Goal: Ask a question

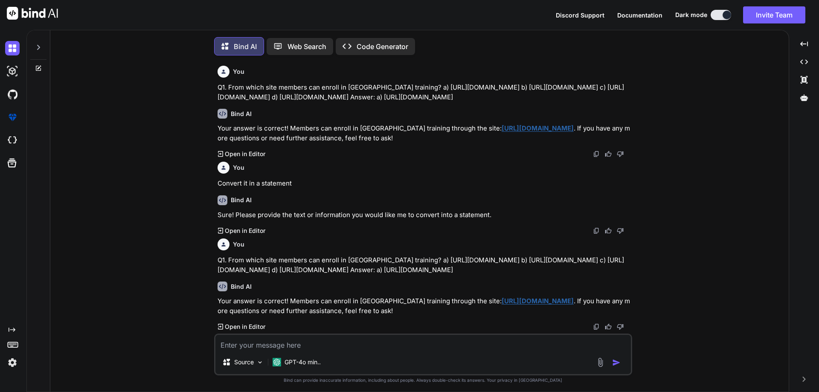
scroll to position [372, 0]
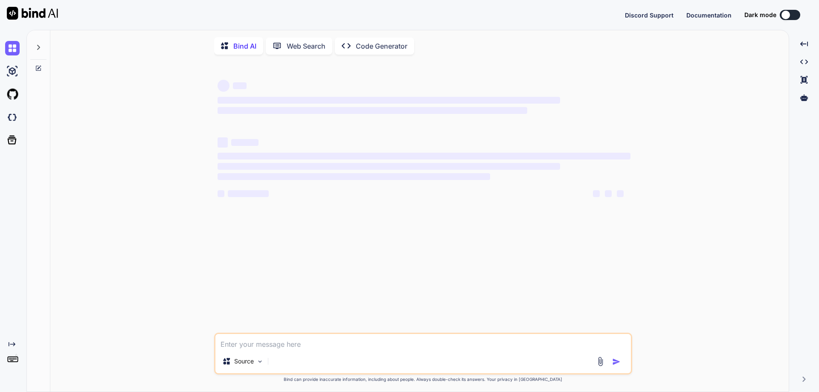
type textarea "x"
click at [270, 348] on textarea at bounding box center [422, 341] width 415 height 15
click at [304, 345] on textarea at bounding box center [422, 341] width 415 height 15
type textarea "3. Through Track Skill Upgrade portal, FM assigns/enrols members for new course…"
type textarea "x"
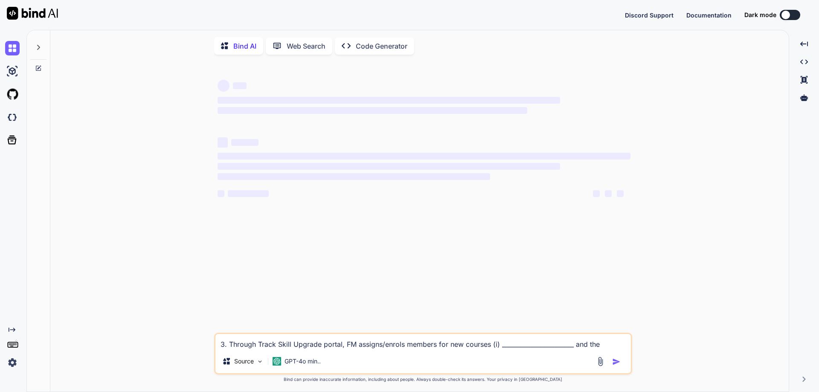
scroll to position [1, 0]
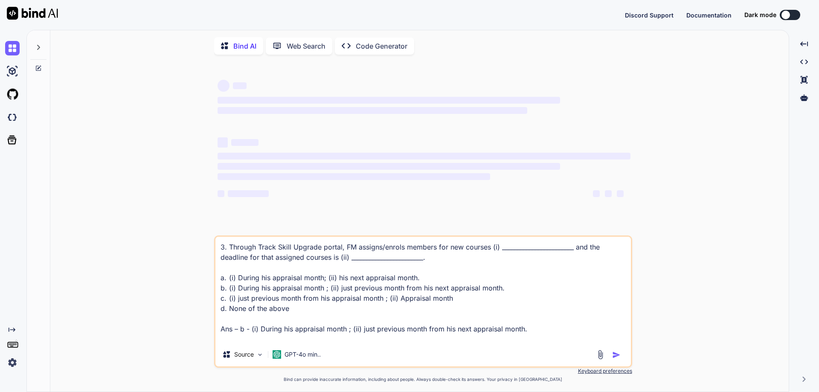
drag, startPoint x: 229, startPoint y: 247, endPoint x: 234, endPoint y: 262, distance: 16.5
click at [229, 248] on textarea "3. Through Track Skill Upgrade portal, FM assigns/enrols members for new course…" at bounding box center [422, 290] width 415 height 106
type textarea "3.Through Track Skill Upgrade portal, FM assigns/enrols members for new courses…"
type textarea "x"
type textarea "3Through Track Skill Upgrade portal, FM assigns/enrols members for new courses …"
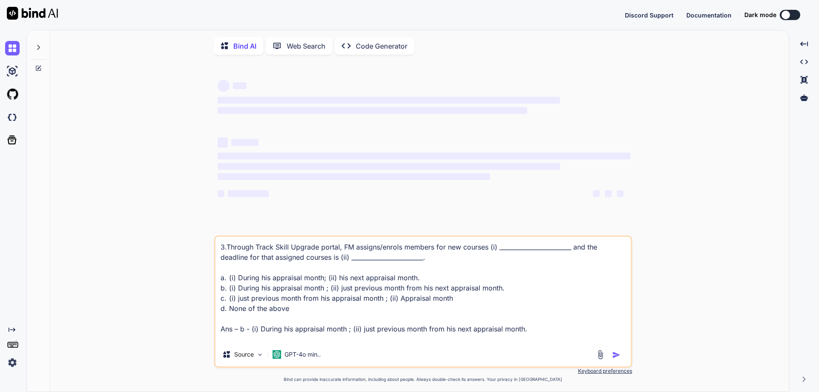
type textarea "x"
type textarea "Through Track Skill Upgrade portal, FM assigns/enrols members for new courses (…"
type textarea "x"
click at [542, 333] on textarea "Through Track Skill Upgrade portal, FM assigns/enrols members for new courses (…" at bounding box center [422, 290] width 415 height 106
type textarea "Through Track Skill Upgrade portal, FM assigns/enrols members for new courses (…"
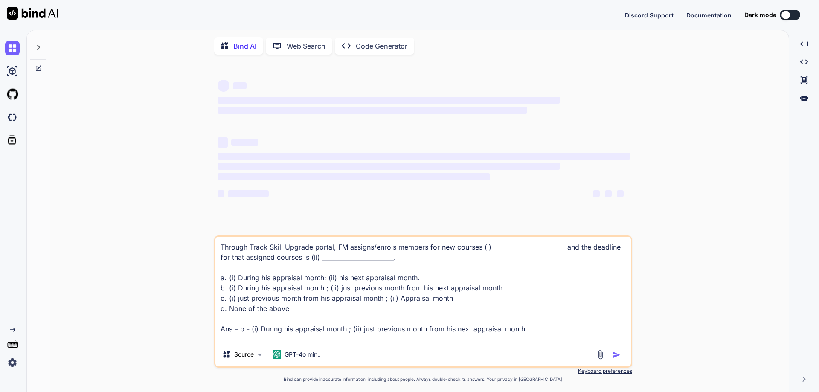
drag, startPoint x: 543, startPoint y: 331, endPoint x: 510, endPoint y: 337, distance: 33.7
click at [536, 332] on textarea "Through Track Skill Upgrade portal, FM assigns/enrols members for new courses (…" at bounding box center [422, 290] width 415 height 106
drag, startPoint x: 543, startPoint y: 333, endPoint x: 83, endPoint y: 168, distance: 488.7
click at [83, 168] on div "‌ ‌ ‌ ‌ ‌ ‌ ‌ ‌ ‌ ‌ ‌ ‌ ‌ ‌ Through Track Skill Upgrade portal, FM assigns/enro…" at bounding box center [423, 226] width 732 height 331
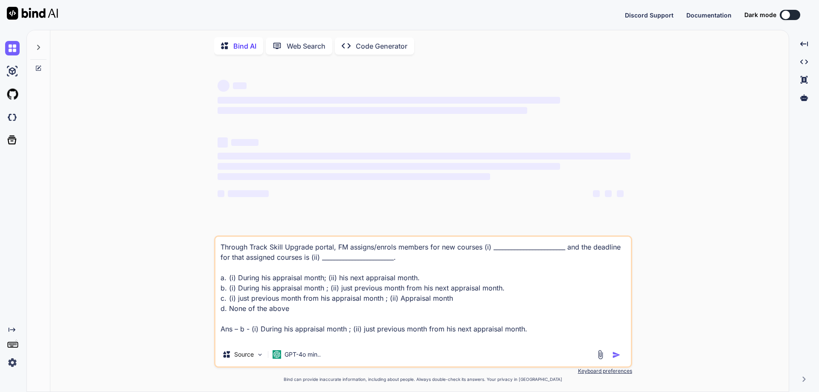
type textarea "x"
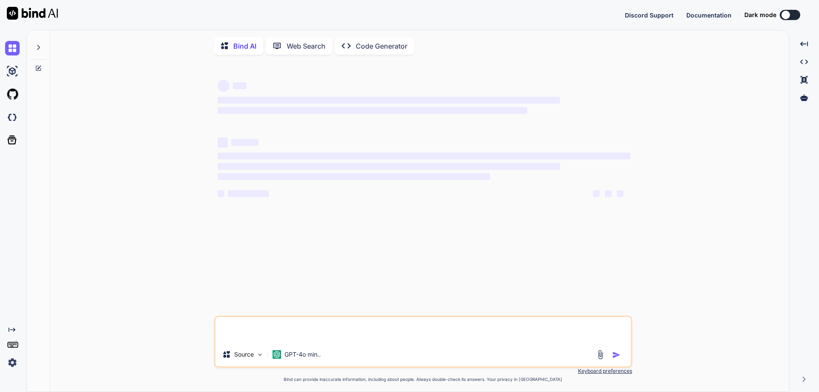
paste textarea "Through Track Skill Upgrade portal, FM assigns/enrols members for new courses (…"
type textarea "Through Track Skill Upgrade portal, FM assigns/enrols members for new courses (…"
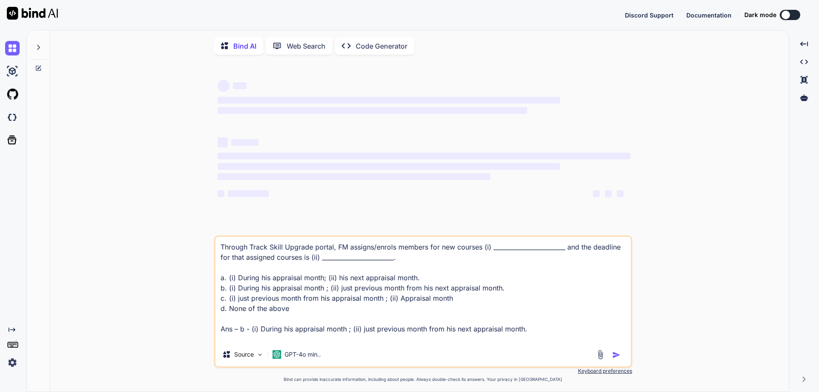
click at [308, 288] on textarea "Through Track Skill Upgrade portal, FM assigns/enrols members for new courses (…" at bounding box center [422, 290] width 415 height 106
click at [38, 12] on img at bounding box center [32, 13] width 51 height 13
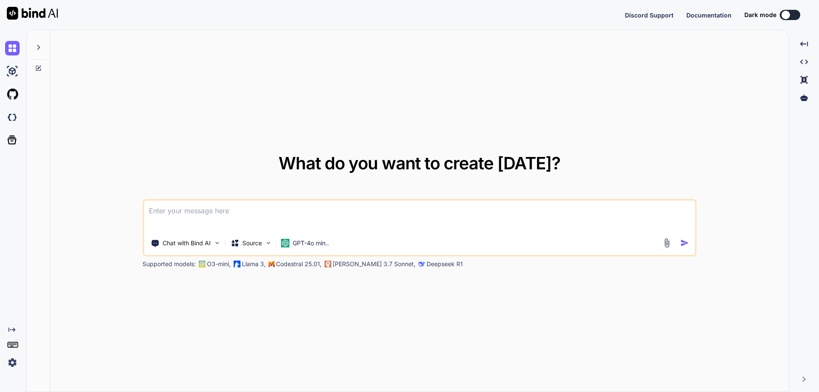
click at [274, 222] on textarea at bounding box center [420, 216] width 552 height 32
type textarea "x"
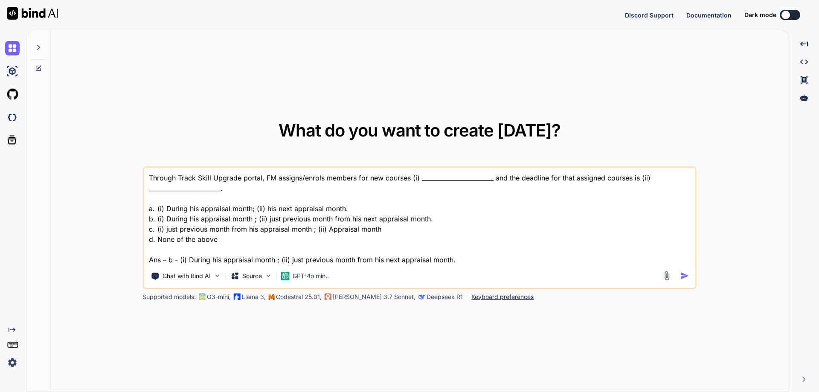
type textarea "Through Track Skill Upgrade portal, FM assigns/enrols members for new courses (…"
drag, startPoint x: 550, startPoint y: 295, endPoint x: 424, endPoint y: 265, distance: 128.8
click at [549, 293] on div "Supported models: O3-mini, Llama 3, Codestral 25.01, Claude 3.7 Sonnet, Deepsee…" at bounding box center [355, 297] width 427 height 9
click at [461, 260] on textarea "Through Track Skill Upgrade portal, FM assigns/enrols members for new courses (…" at bounding box center [420, 216] width 552 height 97
click at [9, 362] on img at bounding box center [12, 362] width 15 height 15
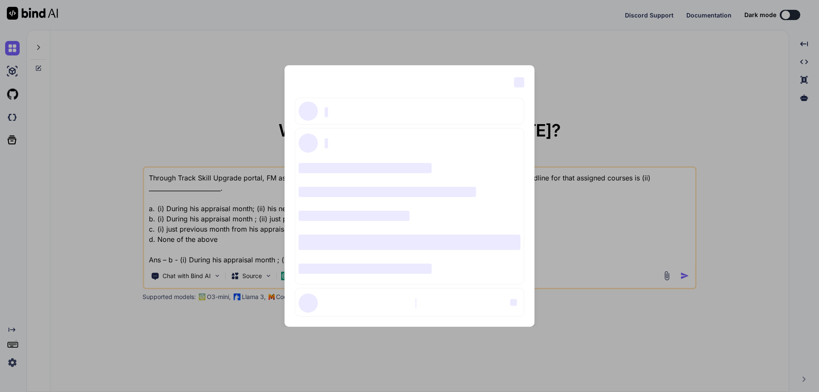
click at [204, 226] on div "‌ ‌ ‌ ‌ ‌ ‌ ‌ ‌ ‌ ‌ ‌ ‌ ‌ ‌ ‌" at bounding box center [409, 196] width 819 height 392
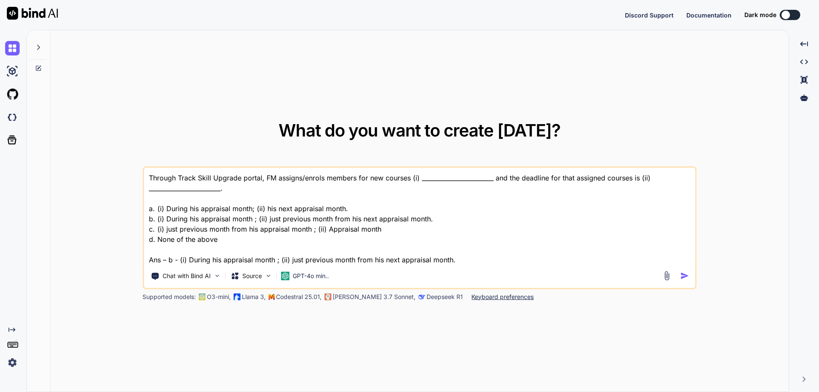
click at [12, 357] on img at bounding box center [12, 362] width 15 height 15
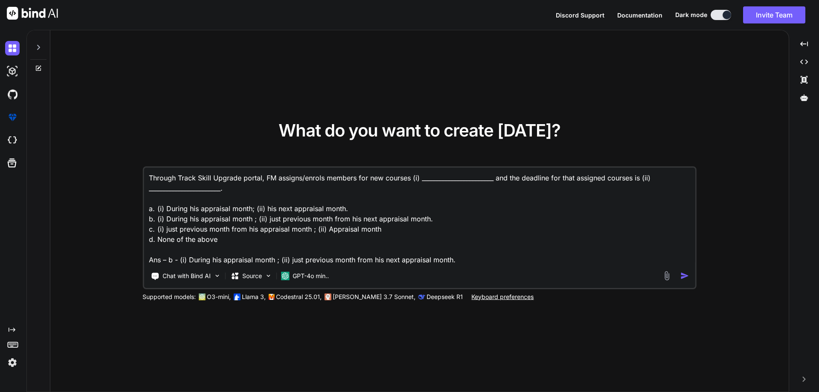
click at [11, 363] on img at bounding box center [12, 362] width 15 height 15
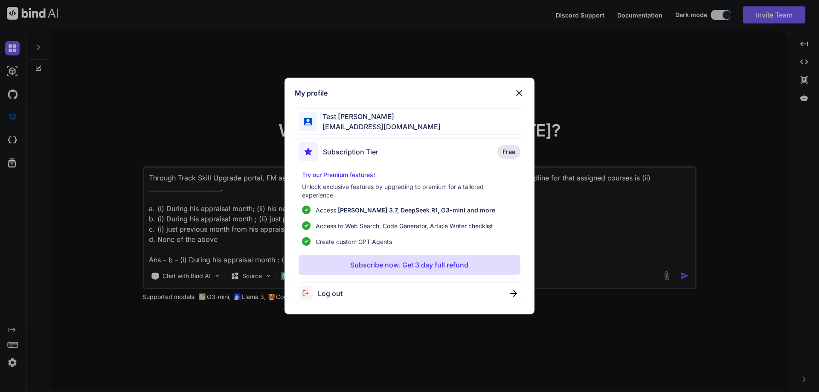
click at [520, 91] on img at bounding box center [519, 93] width 10 height 10
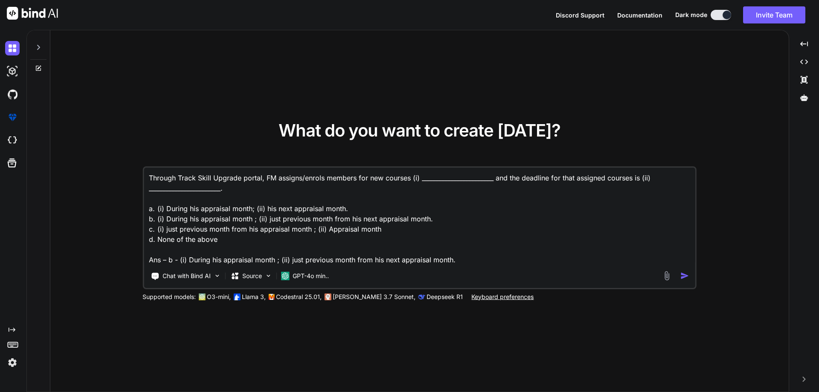
click at [468, 262] on textarea "Through Track Skill Upgrade portal, FM assigns/enrols members for new courses (…" at bounding box center [420, 216] width 552 height 97
type textarea "x"
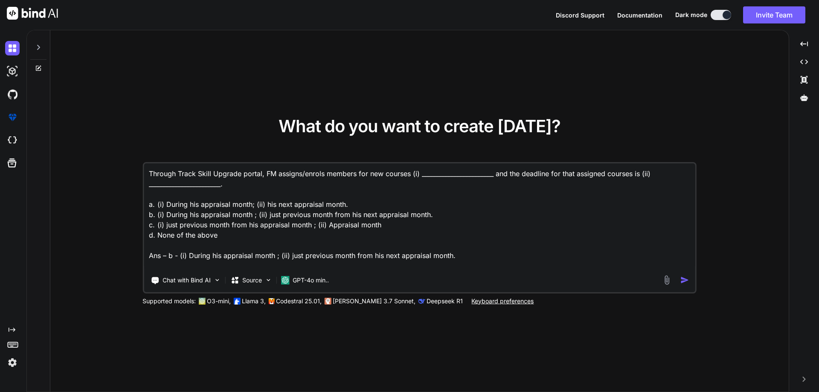
type textarea "Through Track Skill Upgrade portal, FM assigns/enrols members for new courses (…"
type textarea "x"
type textarea "Through Track Skill Upgrade portal, FM assigns/enrols members for new courses (…"
type textarea "x"
type textarea "Through Track Skill Upgrade portal, FM assigns/enrols members for new courses (…"
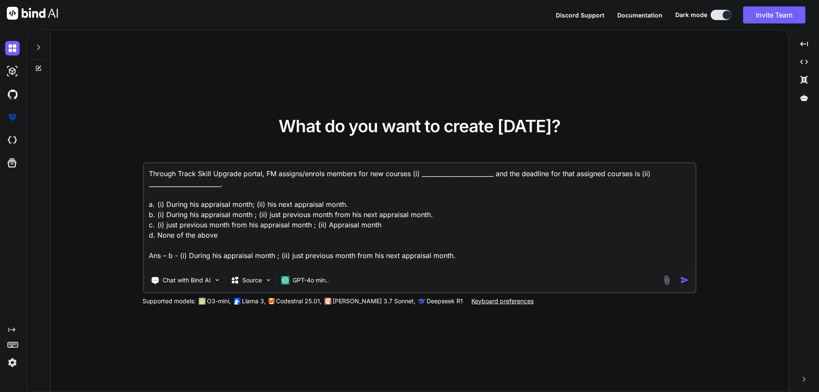
click at [261, 222] on textarea "Through Track Skill Upgrade portal, FM assigns/enrols members for new courses (…" at bounding box center [420, 216] width 552 height 106
click at [217, 215] on textarea "Through Track Skill Upgrade portal, FM assigns/enrols members for new courses (…" at bounding box center [420, 216] width 552 height 106
drag, startPoint x: 256, startPoint y: 250, endPoint x: 282, endPoint y: 246, distance: 25.9
click at [257, 250] on textarea "Through Track Skill Upgrade portal, FM assigns/enrols members for new courses (…" at bounding box center [420, 216] width 552 height 106
click at [461, 258] on textarea "Through Track Skill Upgrade portal, FM assigns/enrols members for new courses (…" at bounding box center [420, 216] width 552 height 106
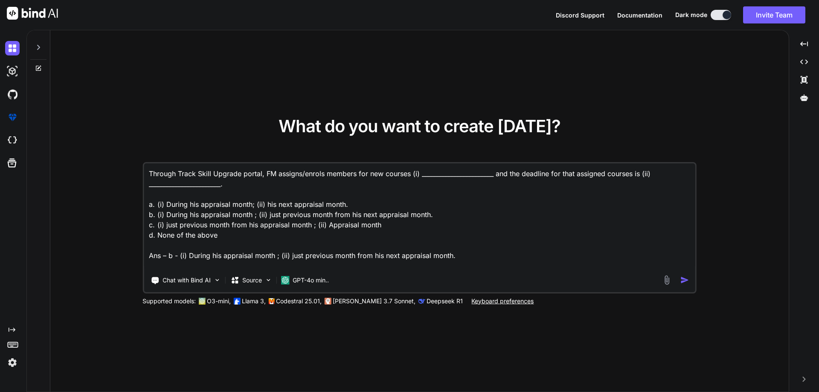
drag, startPoint x: 221, startPoint y: 270, endPoint x: 214, endPoint y: 268, distance: 7.2
click at [218, 270] on div "Through Track Skill Upgrade portal, FM assigns/enrols members for new courses (…" at bounding box center [419, 227] width 554 height 131
click at [203, 266] on textarea "Through Track Skill Upgrade portal, FM assigns/enrols members for new courses (…" at bounding box center [420, 216] width 552 height 106
type textarea "x"
type textarea "Through Track Skill Upgrade portal, FM assigns/enrols members for new courses (…"
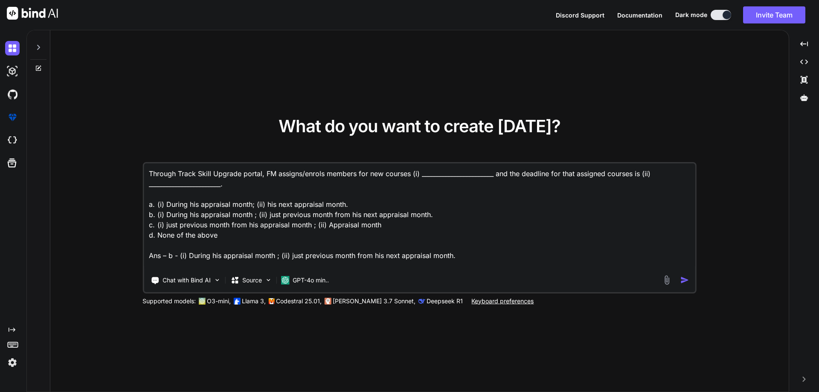
type textarea "x"
click at [165, 228] on textarea "Through Track Skill Upgrade portal, FM assigns/enrols members for new courses (…" at bounding box center [420, 216] width 552 height 106
click at [160, 234] on textarea "Through Track Skill Upgrade portal, FM assigns/enrols members for new courses (…" at bounding box center [420, 216] width 552 height 106
type textarea "Through Track Skill Upgrade portal, FM assigns/enrols members for new courses (…"
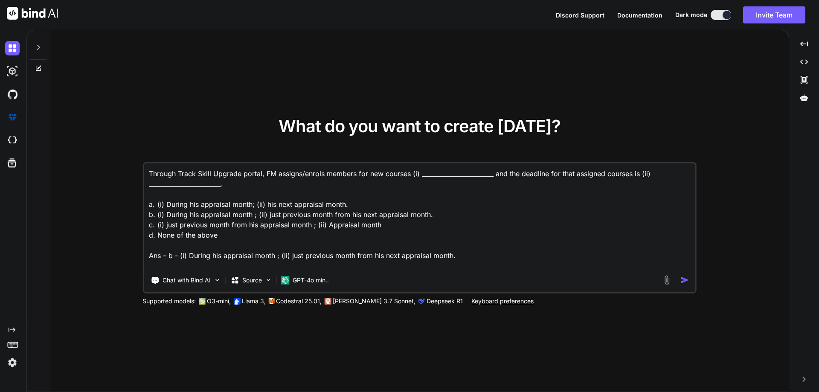
type textarea "x"
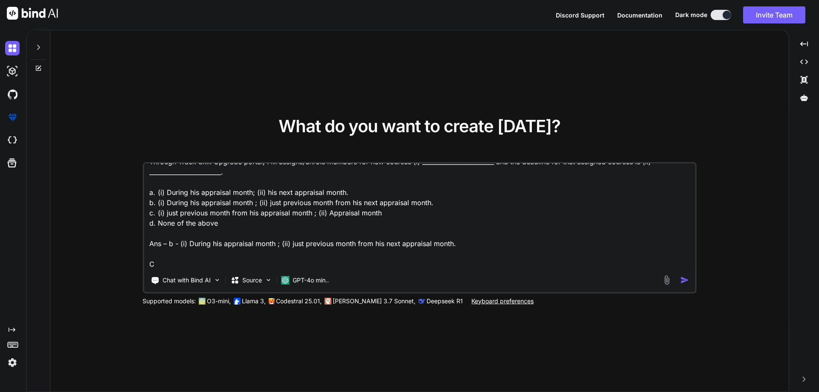
type textarea "Through Track Skill Upgrade portal, FM assigns/enrols members for new courses (…"
type textarea "x"
type textarea "Through Track Skill Upgrade portal, FM assigns/enrols members for new courses (…"
type textarea "x"
type textarea "Through Track Skill Upgrade portal, FM assigns/enrols members for new courses (…"
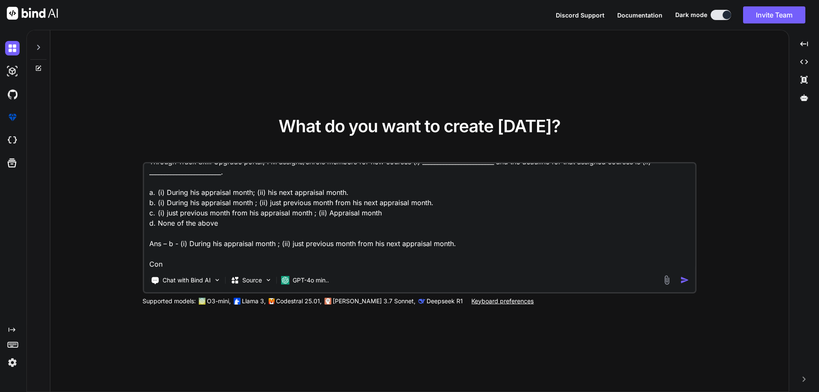
type textarea "x"
type textarea "Through Track Skill Upgrade portal, FM assigns/enrols members for new courses (…"
type textarea "x"
type textarea "Through Track Skill Upgrade portal, FM assigns/enrols members for new courses (…"
type textarea "x"
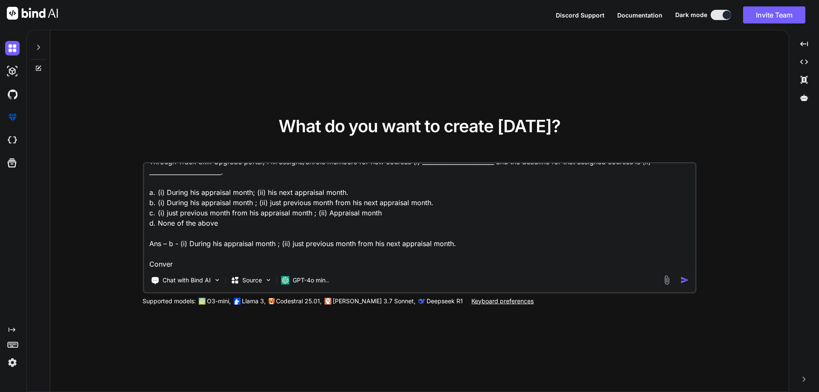
type textarea "Through Track Skill Upgrade portal, FM assigns/enrols members for new courses (…"
type textarea "x"
type textarea "Through Track Skill Upgrade portal, FM assigns/enrols members for new courses (…"
type textarea "x"
type textarea "Through Track Skill Upgrade portal, FM assigns/enrols members for new courses (…"
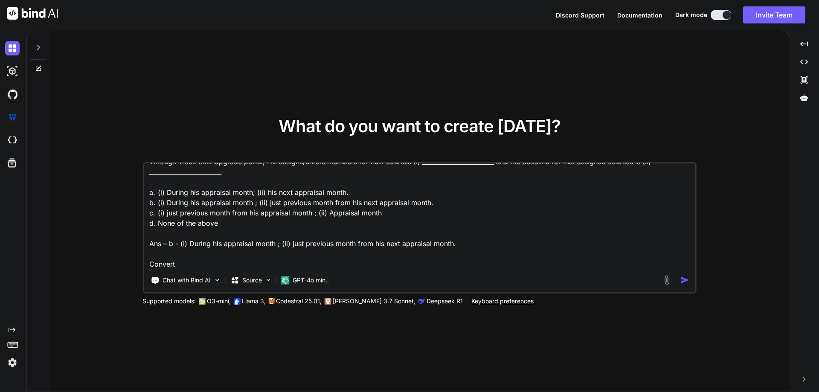
type textarea "x"
type textarea "Through Track Skill Upgrade portal, FM assigns/enrols members for new courses (…"
type textarea "x"
type textarea "Through Track Skill Upgrade portal, FM assigns/enrols members for new courses (…"
type textarea "x"
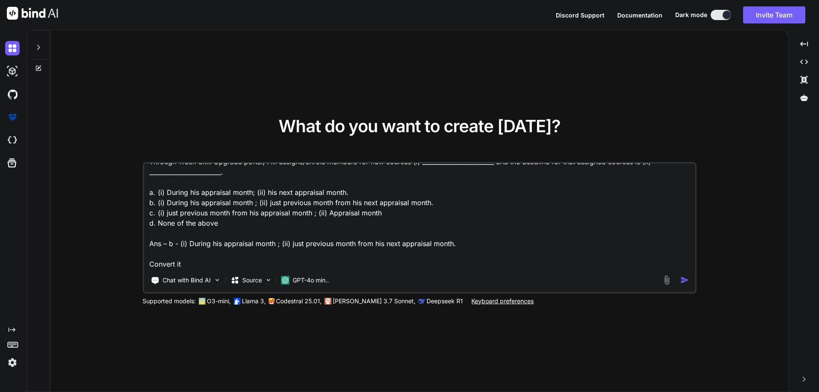
type textarea "Through Track Skill Upgrade portal, FM assigns/enrols members for new courses (…"
type textarea "x"
type textarea "Through Track Skill Upgrade portal, FM assigns/enrols members for new courses (…"
type textarea "x"
type textarea "Through Track Skill Upgrade portal, FM assigns/enrols members for new courses (…"
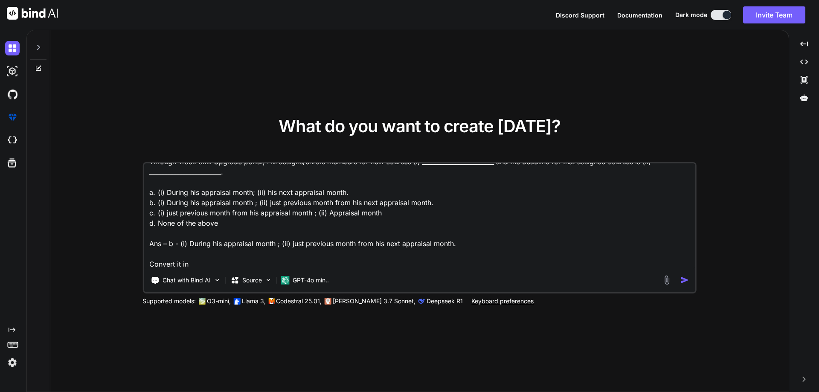
type textarea "x"
type textarea "Through Track Skill Upgrade portal, FM assigns/enrols members for new courses (…"
type textarea "x"
type textarea "Through Track Skill Upgrade portal, FM assigns/enrols members for new courses (…"
type textarea "x"
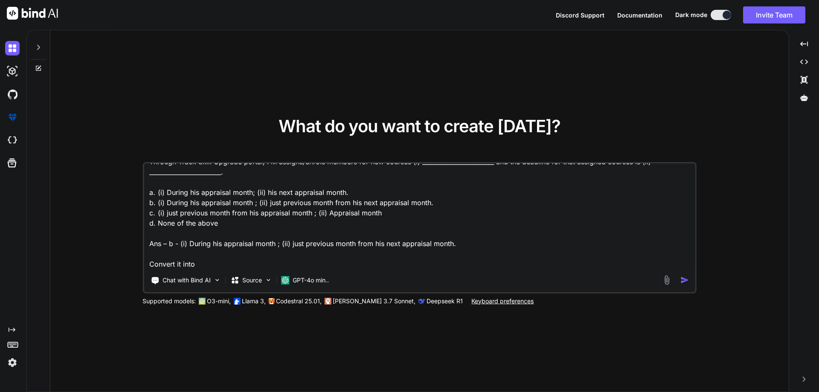
type textarea "Through Track Skill Upgrade portal, FM assigns/enrols members for new courses (…"
type textarea "x"
type textarea "Through Track Skill Upgrade portal, FM assigns/enrols members for new courses (…"
type textarea "x"
type textarea "Through Track Skill Upgrade portal, FM assigns/enrols members for new courses (…"
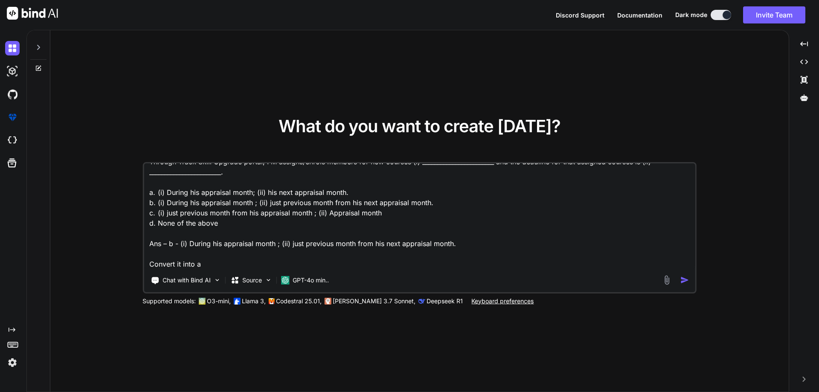
type textarea "x"
type textarea "Through Track Skill Upgrade portal, FM assigns/enrols members for new courses (…"
type textarea "x"
type textarea "Through Track Skill Upgrade portal, FM assigns/enrols members for new courses (…"
type textarea "x"
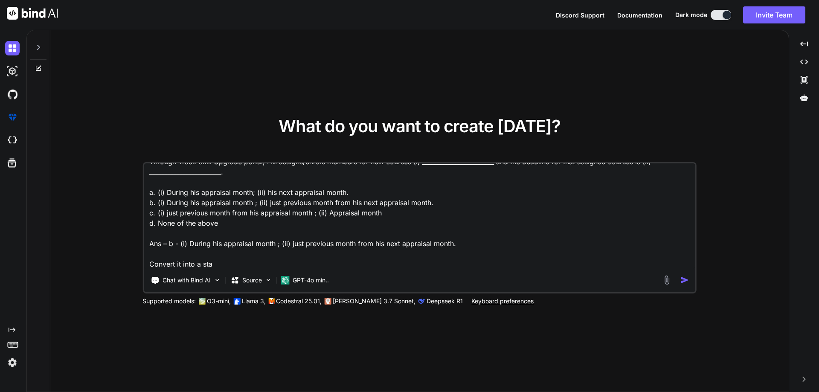
type textarea "Through Track Skill Upgrade portal, FM assigns/enrols members for new courses (…"
type textarea "x"
type textarea "Through Track Skill Upgrade portal, FM assigns/enrols members for new courses (…"
type textarea "x"
type textarea "Through Track Skill Upgrade portal, FM assigns/enrols members for new courses (…"
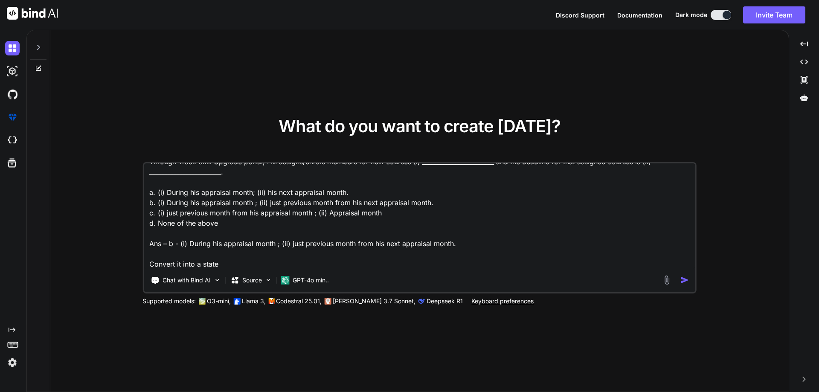
type textarea "x"
type textarea "Through Track Skill Upgrade portal, FM assigns/enrols members for new courses (…"
type textarea "x"
type textarea "Through Track Skill Upgrade portal, FM assigns/enrols members for new courses (…"
type textarea "x"
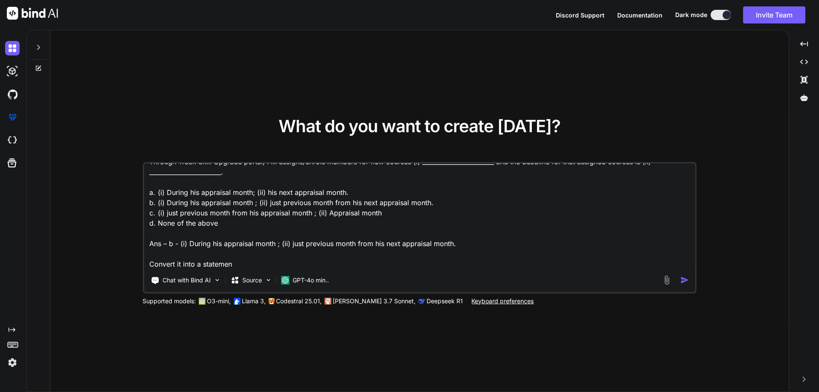
type textarea "Through Track Skill Upgrade portal, FM assigns/enrols members for new courses (…"
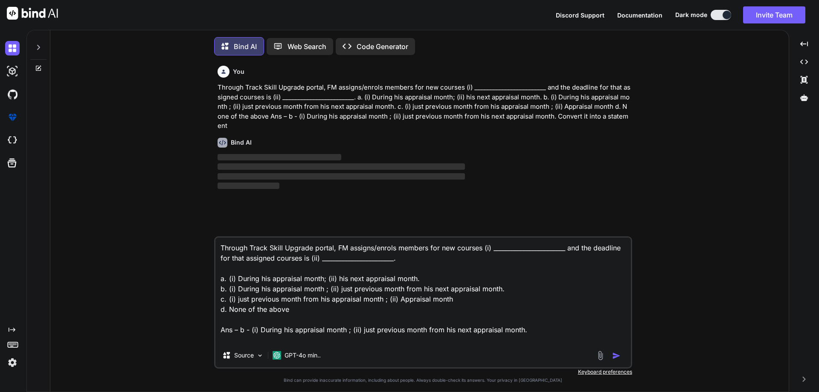
scroll to position [4, 0]
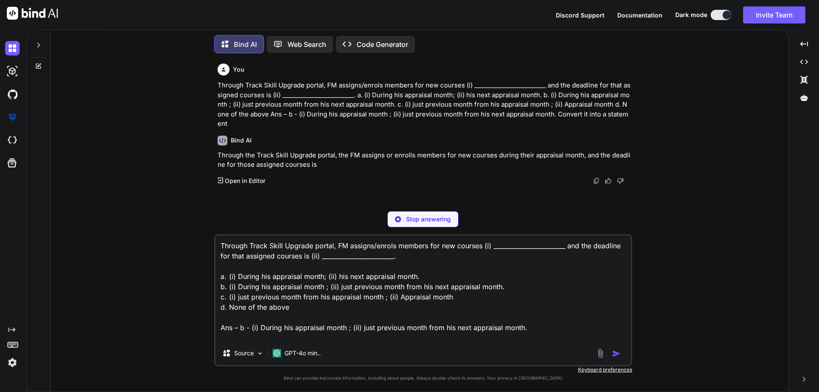
type textarea "x"
click at [226, 157] on p "Through the Track Skill Upgrade portal, the FM assigns or enrolls members for n…" at bounding box center [424, 160] width 413 height 19
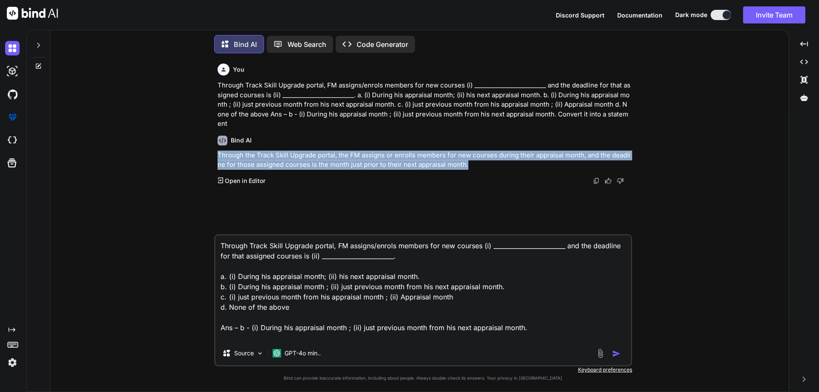
drag, startPoint x: 216, startPoint y: 155, endPoint x: 470, endPoint y: 167, distance: 253.6
click at [470, 167] on div "You Through Track Skill Upgrade portal, FM assigns/enrols members for new cours…" at bounding box center [424, 147] width 416 height 174
copy p "Through the Track Skill Upgrade portal, the FM assigns or enrolls members for n…"
click at [364, 204] on div "You Through Track Skill Upgrade portal, FM assigns/enrols members for new cours…" at bounding box center [424, 147] width 416 height 174
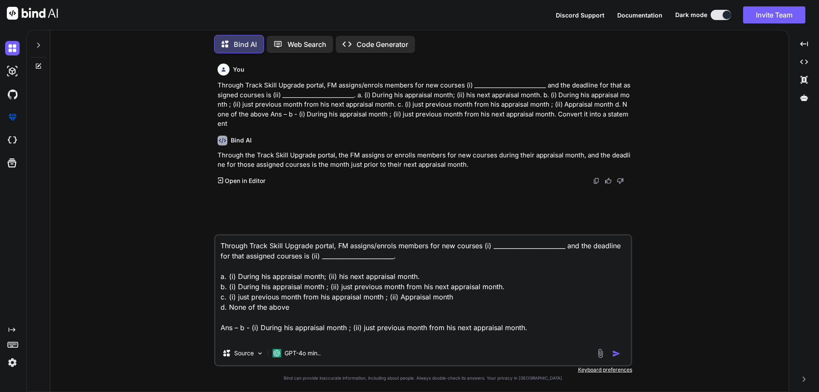
click at [42, 43] on div at bounding box center [38, 42] width 16 height 29
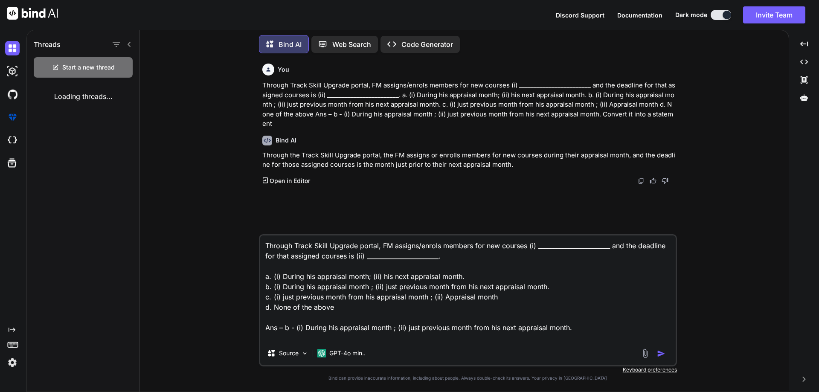
click at [435, 145] on div "Bind AI Through the Track Skill Upgrade portal, the FM assigns or enrolls membe…" at bounding box center [468, 157] width 413 height 56
click at [321, 175] on div "Bind AI Through the Track Skill Upgrade portal, the FM assigns or enrolls membe…" at bounding box center [468, 157] width 413 height 56
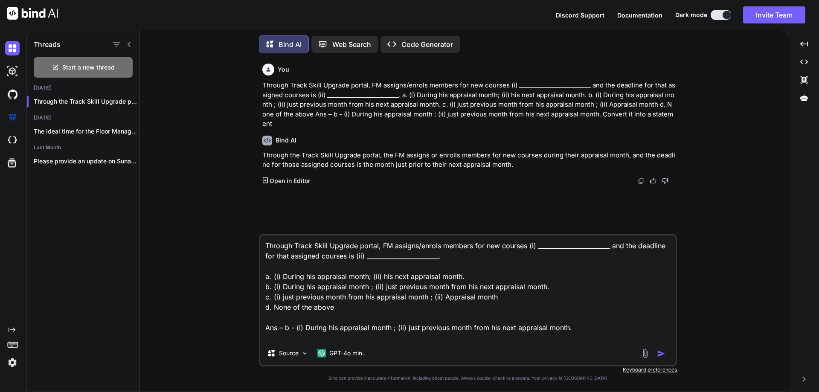
scroll to position [2, 0]
click at [584, 326] on textarea "Through Track Skill Upgrade portal, FM assigns/enrols members for new courses (…" at bounding box center [467, 288] width 415 height 106
drag, startPoint x: 591, startPoint y: 332, endPoint x: 541, endPoint y: 322, distance: 51.4
click at [541, 322] on textarea "Through Track Skill Upgrade portal, FM assigns/enrols members for new courses (…" at bounding box center [467, 288] width 415 height 106
click at [392, 307] on textarea "Through Track Skill Upgrade portal, FM assigns/enrols members for new courses (…" at bounding box center [467, 288] width 415 height 106
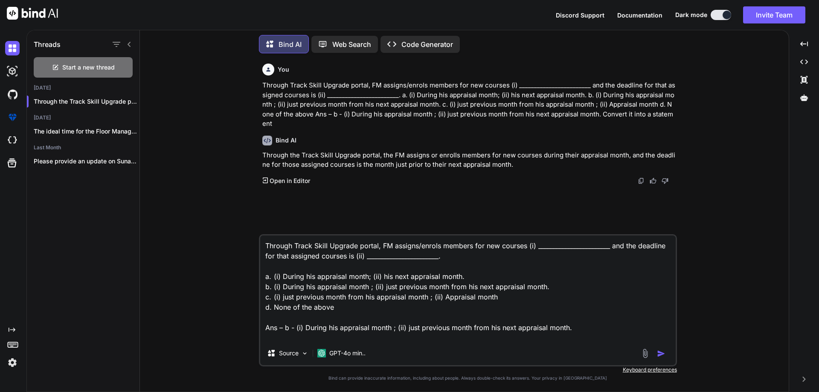
scroll to position [0, 0]
drag, startPoint x: 582, startPoint y: 328, endPoint x: 209, endPoint y: 211, distance: 391.2
click at [209, 211] on div "You Through Track Skill Upgrade portal, FM assigns/enrols members for new cours…" at bounding box center [468, 225] width 642 height 331
paste textarea "What is the maximum number of hours a member can book on the BookMyLab portal? …"
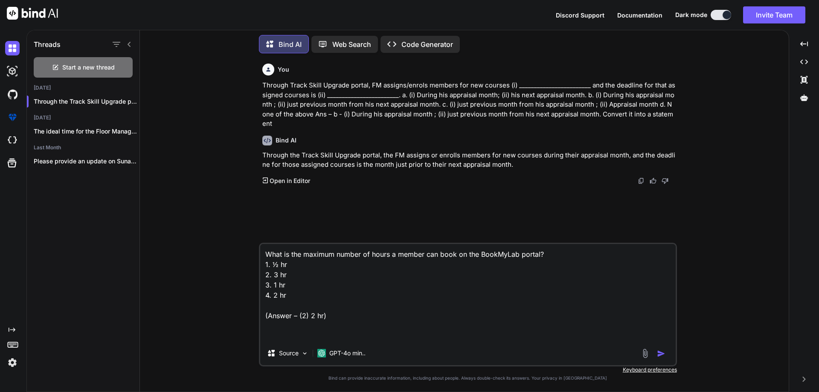
click at [443, 124] on p "Through Track Skill Upgrade portal, FM assigns/enrols members for new courses (…" at bounding box center [468, 105] width 413 height 48
click at [604, 113] on p "Through Track Skill Upgrade portal, FM assigns/enrols members for new courses (…" at bounding box center [468, 105] width 413 height 48
drag, startPoint x: 604, startPoint y: 113, endPoint x: 607, endPoint y: 121, distance: 9.4
click at [607, 121] on p "Through Track Skill Upgrade portal, FM assigns/enrols members for new courses (…" at bounding box center [468, 105] width 413 height 48
copy p "Convert it into a statement"
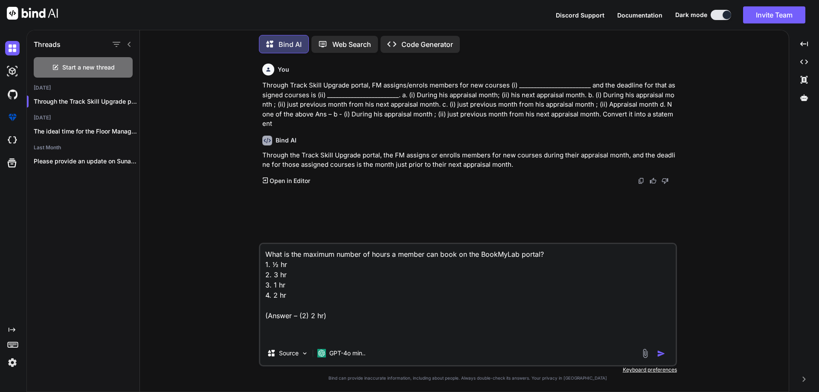
click at [313, 329] on textarea "What is the maximum number of hours a member can book on the BookMyLab portal? …" at bounding box center [467, 292] width 415 height 97
paste textarea "Convert it into a statement"
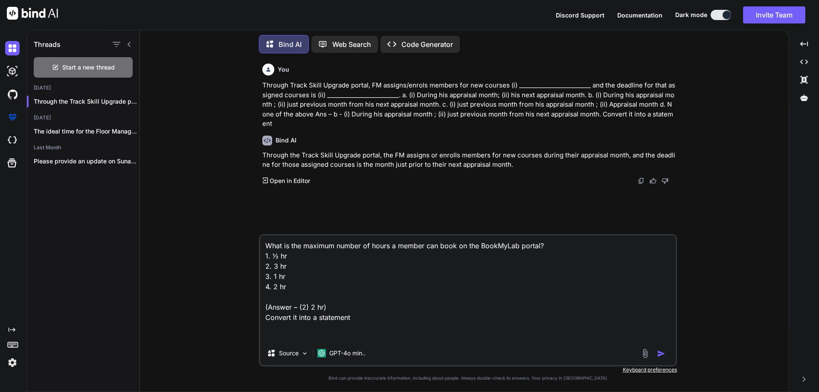
scroll to position [1, 0]
type textarea "What is the maximum number of hours a member can book on the BookMyLab portal? …"
click at [661, 351] on img "button" at bounding box center [661, 353] width 9 height 9
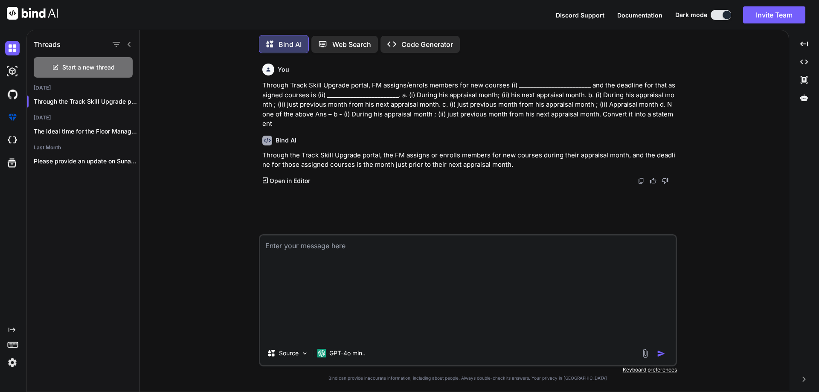
scroll to position [0, 0]
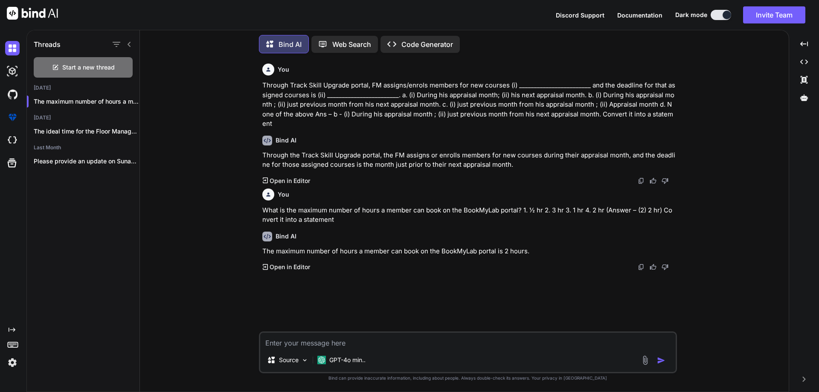
click at [536, 248] on p "The maximum number of hours a member can book on the BookMyLab portal is 2 hour…" at bounding box center [468, 252] width 413 height 10
drag, startPoint x: 542, startPoint y: 252, endPoint x: 323, endPoint y: 257, distance: 218.9
click at [323, 257] on div "Bind AI The maximum number of hours a member can book on the BookMyLab portal i…" at bounding box center [468, 248] width 413 height 47
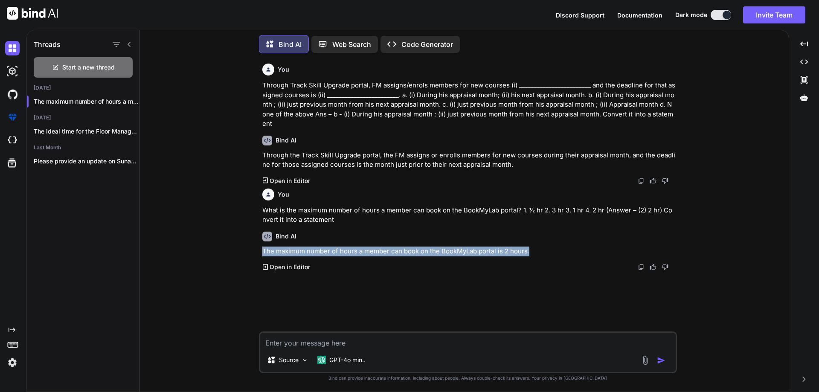
drag, startPoint x: 263, startPoint y: 248, endPoint x: 554, endPoint y: 253, distance: 290.9
click at [554, 253] on p "The maximum number of hours a member can book on the BookMyLab portal is 2 hour…" at bounding box center [468, 252] width 413 height 10
copy p "The maximum number of hours a member can book on the BookMyLab portal is 2 hour…"
